Goal: Task Accomplishment & Management: Use online tool/utility

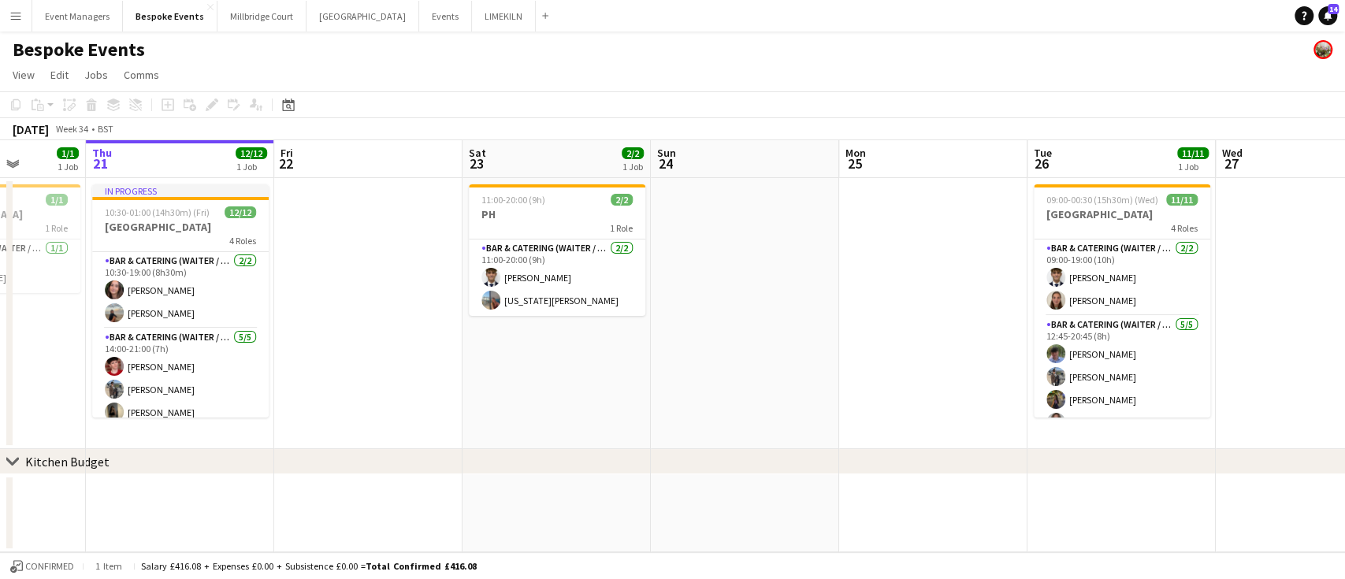
scroll to position [0, 503]
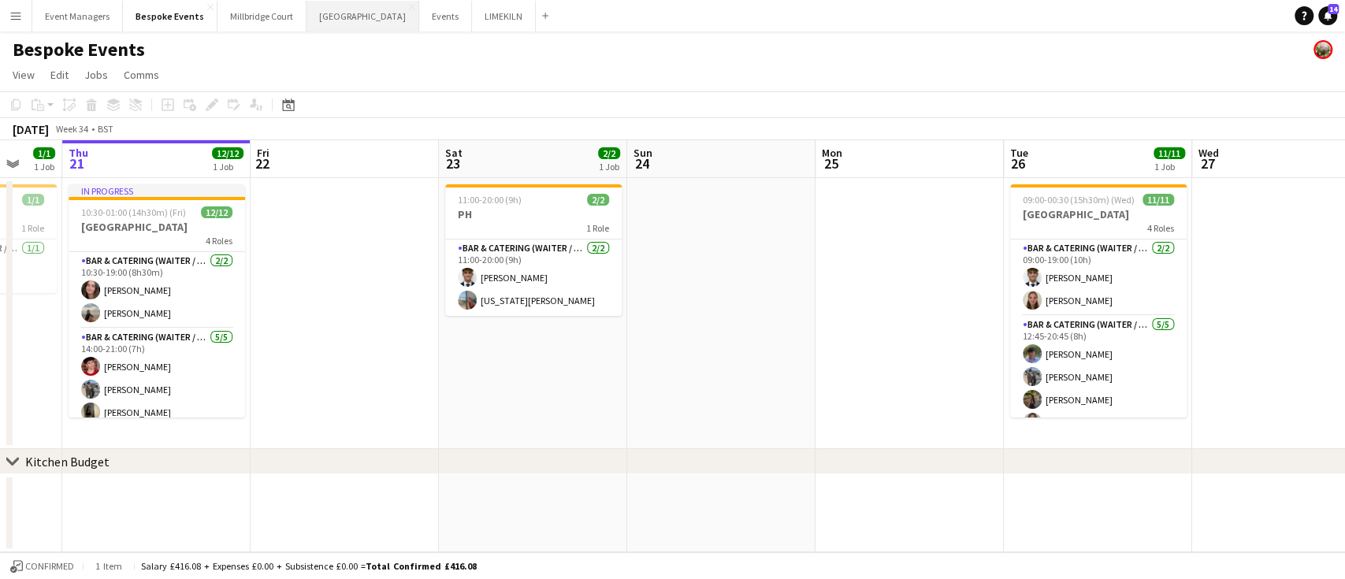
click at [327, 13] on button "[GEOGRAPHIC_DATA] Close" at bounding box center [362, 16] width 113 height 31
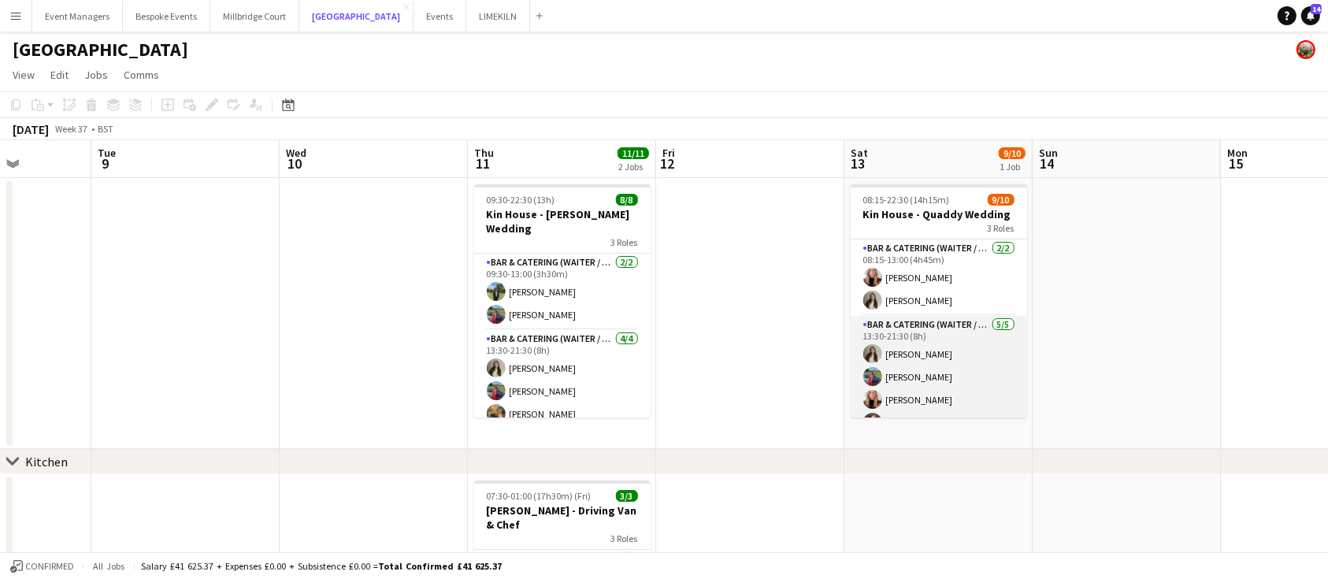
scroll to position [143, 0]
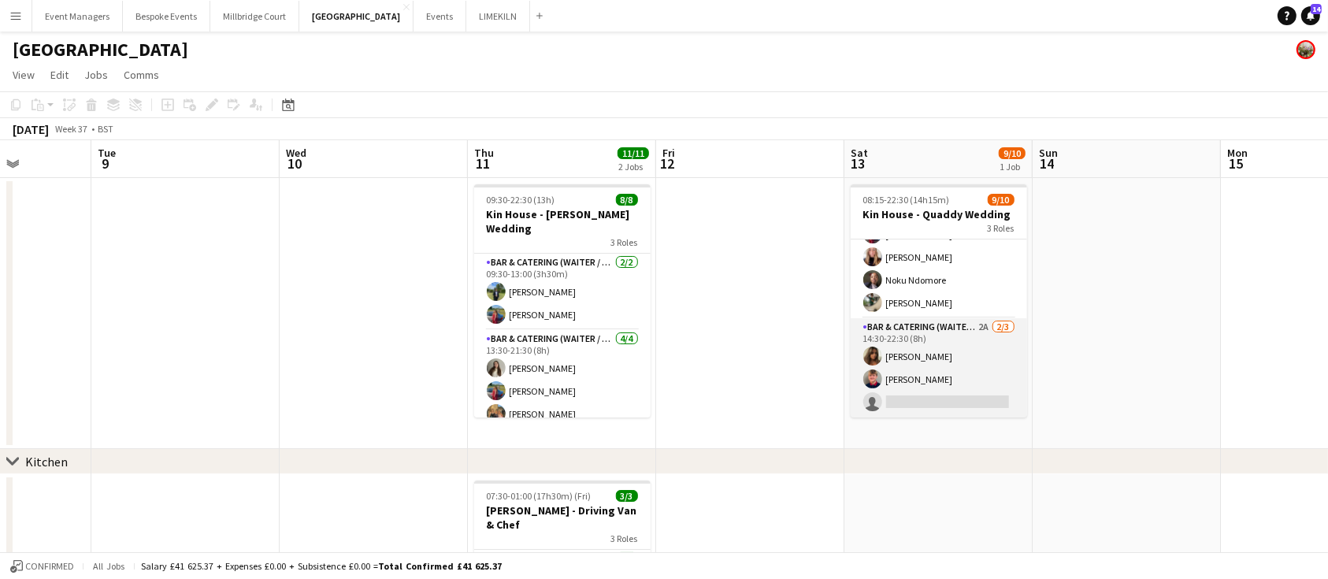
click at [670, 351] on app-card-role "Bar & Catering (Waiter / waitress) 2A [DATE] 14:30-22:30 (8h) [PERSON_NAME] [PE…" at bounding box center [939, 367] width 176 height 99
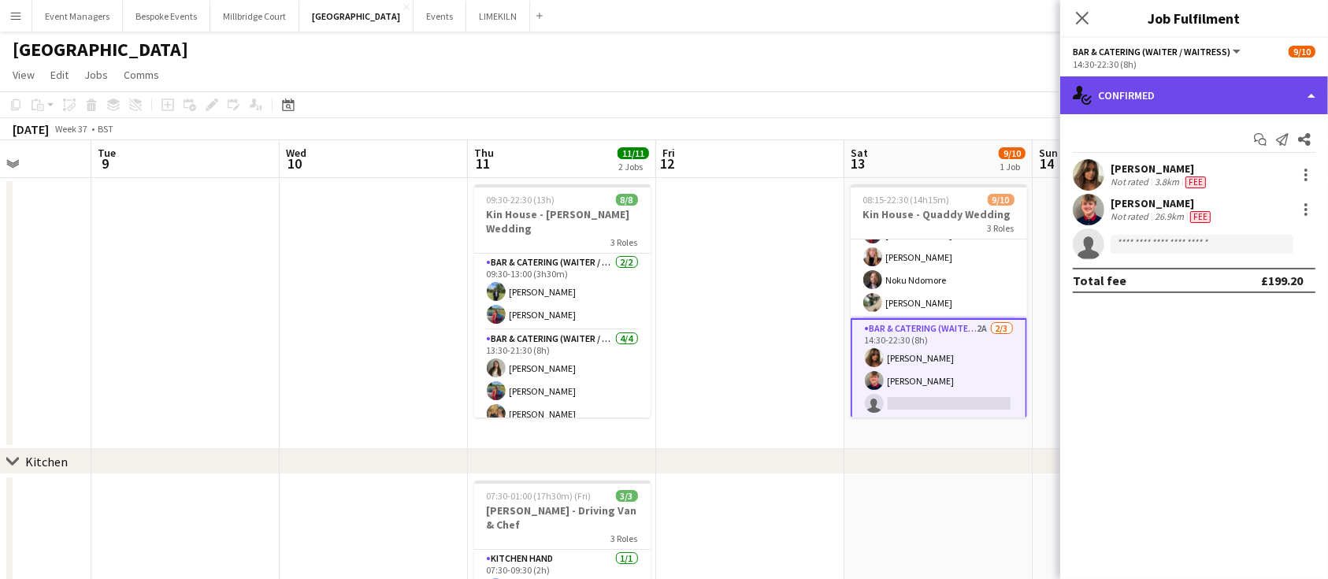
click at [670, 91] on div "single-neutral-actions-check-2 Confirmed" at bounding box center [1194, 95] width 268 height 38
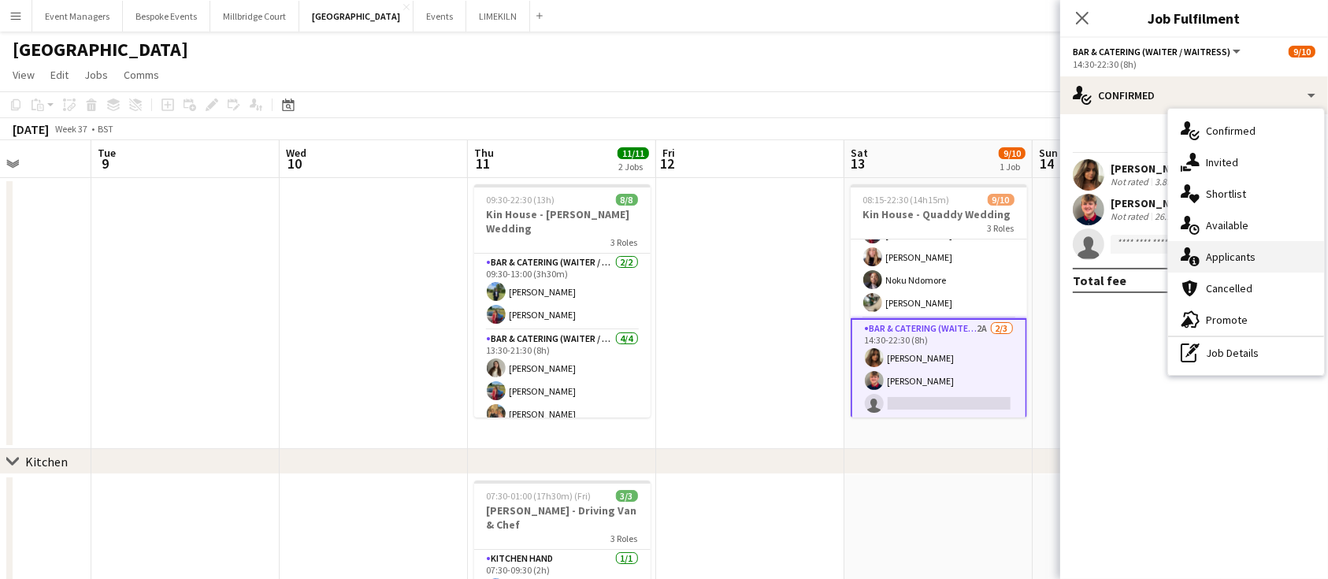
click at [670, 250] on div "single-neutral-actions-information Applicants" at bounding box center [1246, 257] width 156 height 32
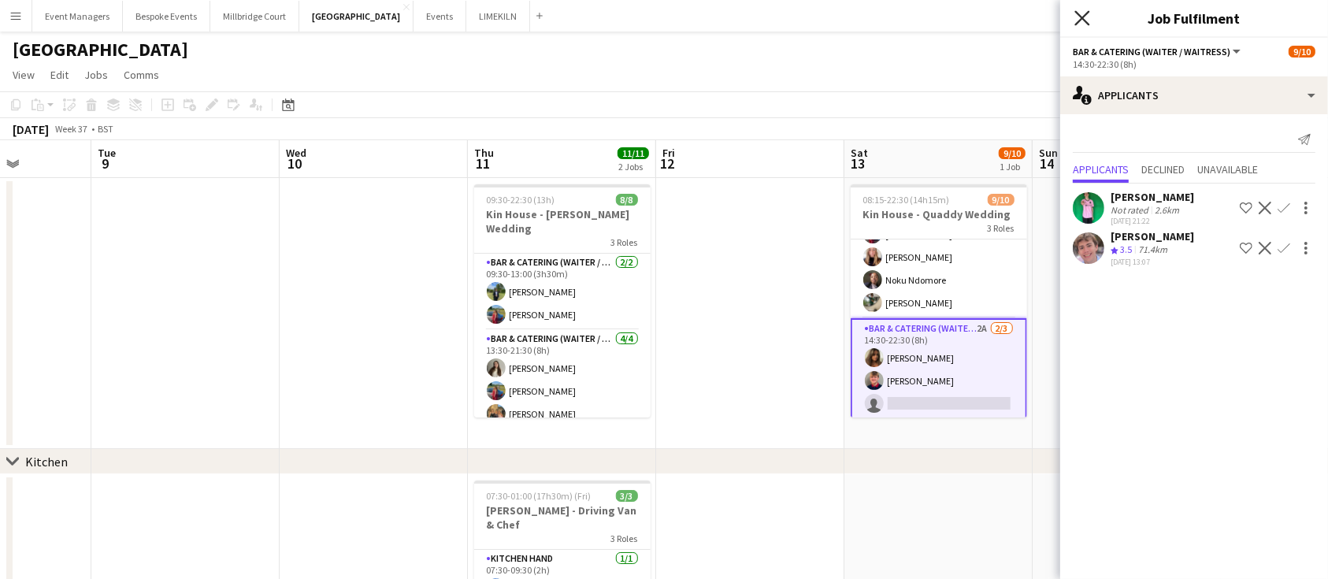
click at [670, 20] on icon "Close pop-in" at bounding box center [1081, 17] width 15 height 15
